Goal: Navigation & Orientation: Go to known website

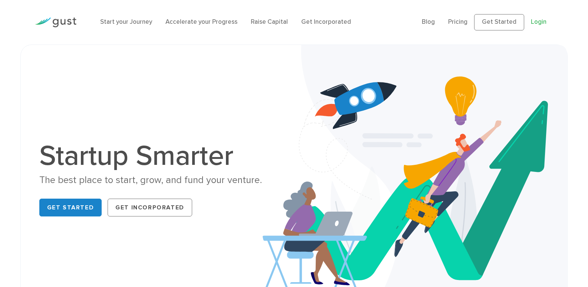
click at [536, 24] on link "Login" at bounding box center [539, 21] width 16 height 7
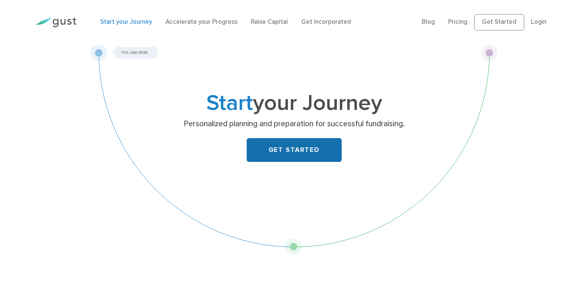
click at [280, 157] on link "GET STARTED" at bounding box center [294, 150] width 95 height 24
